Goal: Task Accomplishment & Management: Use online tool/utility

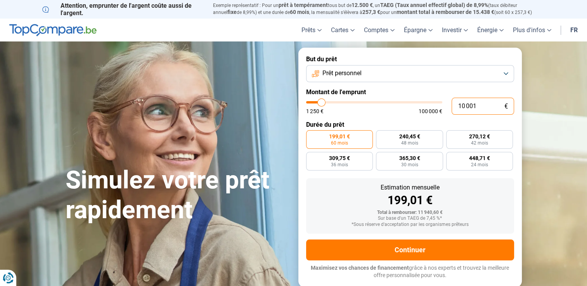
drag, startPoint x: 486, startPoint y: 105, endPoint x: 355, endPoint y: 122, distance: 132.2
click at [355, 122] on form "But du prêt Prêt personnel Montant de l'emprunt 10 001 € 1 250 € 100 000 € Duré…" at bounding box center [409, 167] width 223 height 239
click at [457, 71] on button "Prêt personnel" at bounding box center [410, 73] width 208 height 17
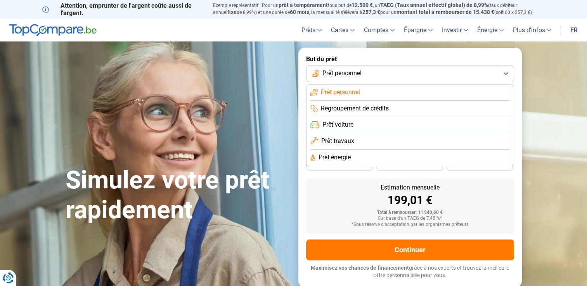
click at [330, 142] on span "Prêt travaux" at bounding box center [337, 141] width 33 height 9
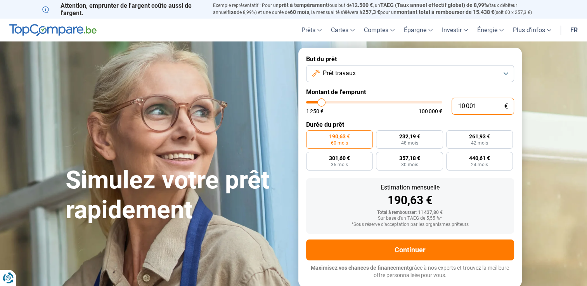
drag, startPoint x: 481, startPoint y: 103, endPoint x: 390, endPoint y: 117, distance: 91.5
click at [390, 117] on form "But du prêt Prêt travaux Montant de l'emprunt 10 001 € 1 250 € 100 000 € Durée …" at bounding box center [409, 167] width 223 height 239
type input "1"
type input "1250"
type input "10"
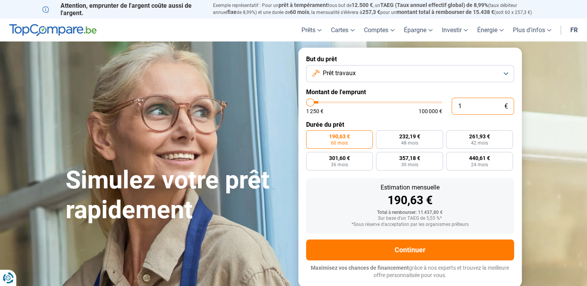
type input "1250"
type input "100"
type input "1250"
type input "1 000"
type input "1250"
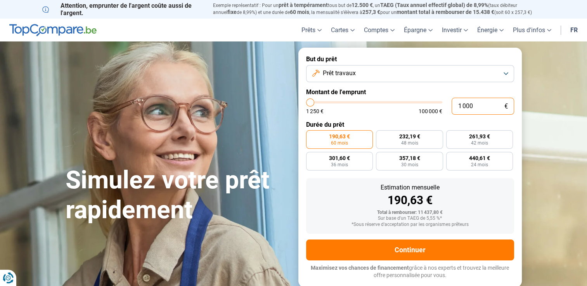
type input "10 000"
type input "10000"
type input "100 000"
type input "100000"
type input "100 000"
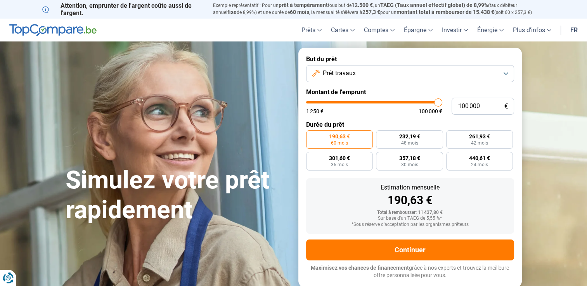
radio input "false"
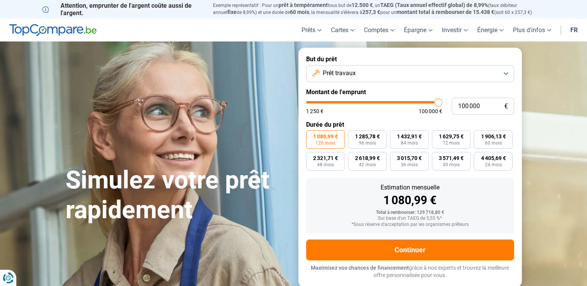
click at [380, 178] on div "Estimation mensuelle 1 080,99 € Total à rembourser: 129 718,80 € Sur base d'un …" at bounding box center [410, 205] width 208 height 55
drag, startPoint x: 489, startPoint y: 107, endPoint x: 397, endPoint y: 118, distance: 92.9
click at [397, 118] on form "But du prêt Prêt travaux Montant de l'emprunt 100 000 € 1 250 € 100 000 € Durée…" at bounding box center [409, 167] width 223 height 239
click at [361, 139] on span "1 285,78 €" at bounding box center [367, 136] width 25 height 5
click at [353, 135] on input "1 285,78 € 96 mois" at bounding box center [350, 132] width 5 height 5
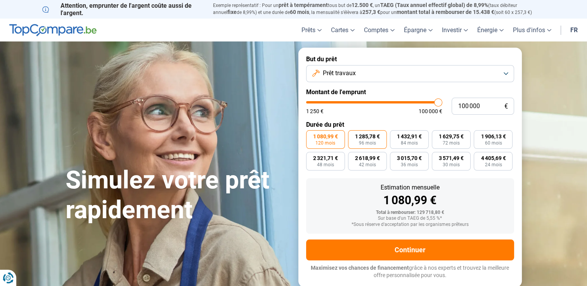
radio input "true"
click at [335, 136] on span "1 080,99 €" at bounding box center [325, 136] width 25 height 5
click at [311, 135] on input "1 080,99 € 120 mois" at bounding box center [308, 132] width 5 height 5
radio input "true"
click at [364, 135] on span "1 285,78 €" at bounding box center [367, 136] width 25 height 5
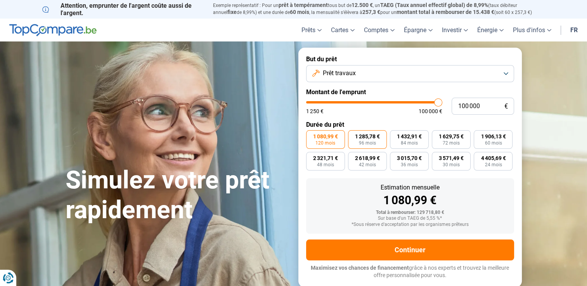
click at [353, 135] on input "1 285,78 € 96 mois" at bounding box center [350, 132] width 5 height 5
radio input "true"
click at [404, 131] on label "1 432,91 € 84 mois" at bounding box center [409, 139] width 39 height 19
click at [395, 131] on input "1 432,91 € 84 mois" at bounding box center [392, 132] width 5 height 5
radio input "true"
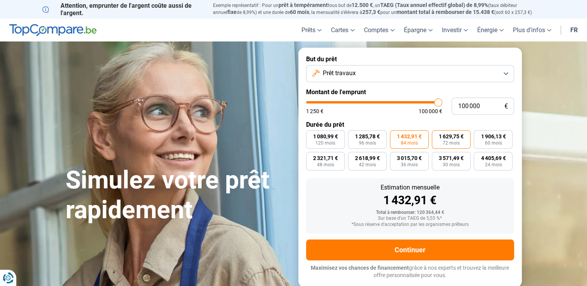
click at [443, 141] on span "72 mois" at bounding box center [451, 143] width 17 height 5
click at [437, 135] on input "1 629,75 € 72 mois" at bounding box center [434, 132] width 5 height 5
radio input "true"
click at [485, 161] on span "4 405,69 €" at bounding box center [493, 158] width 25 height 5
click at [479, 157] on input "4 405,69 € 24 mois" at bounding box center [476, 154] width 5 height 5
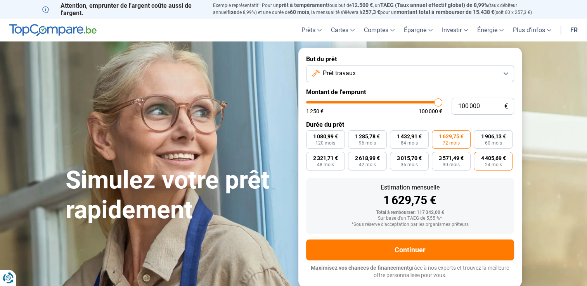
radio input "true"
